Goal: Information Seeking & Learning: Learn about a topic

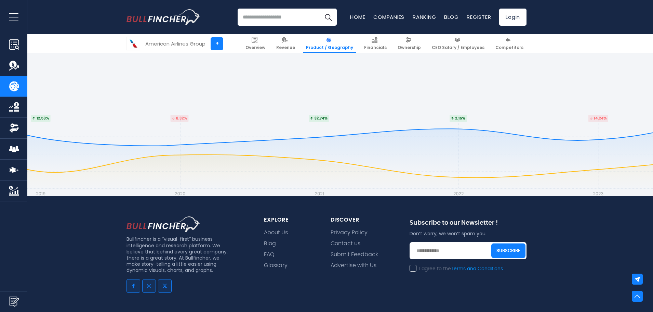
scroll to position [1505, 0]
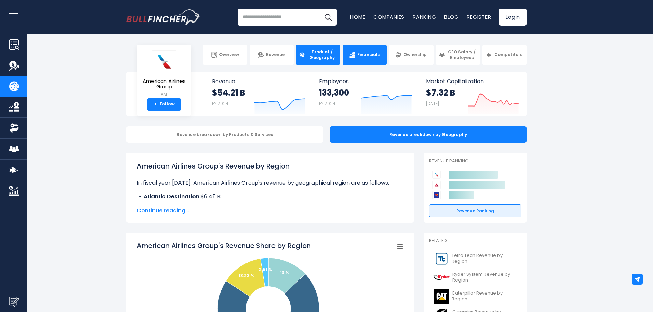
click at [358, 56] on span "Financials" at bounding box center [368, 54] width 23 height 5
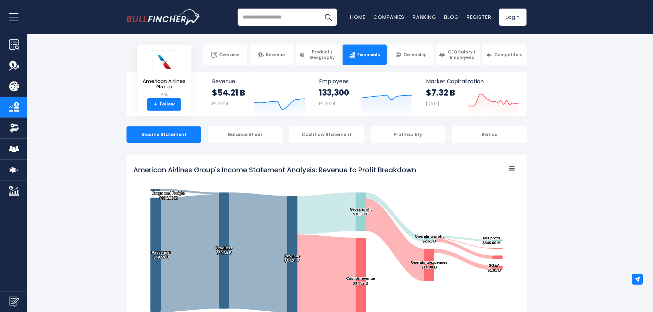
scroll to position [34, 0]
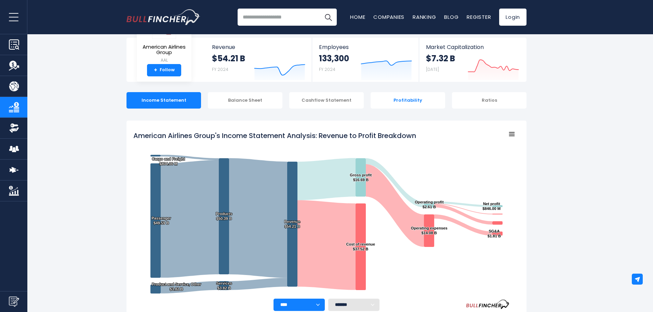
click at [398, 100] on div "Profitability" at bounding box center [408, 100] width 75 height 16
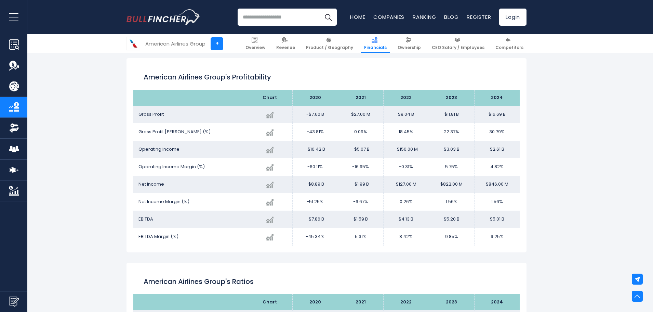
scroll to position [914, 0]
